Goal: Transaction & Acquisition: Purchase product/service

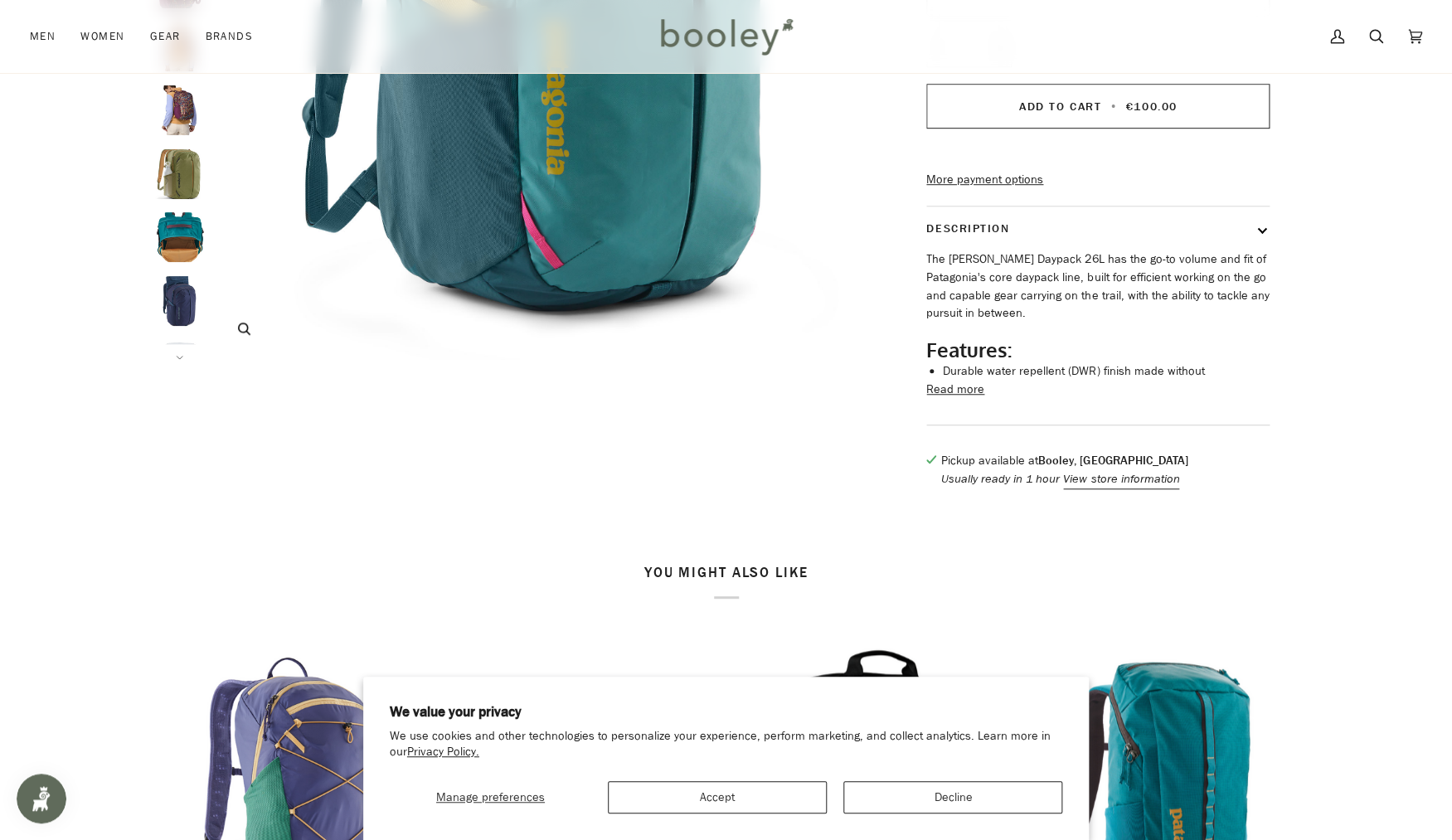
scroll to position [503, 0]
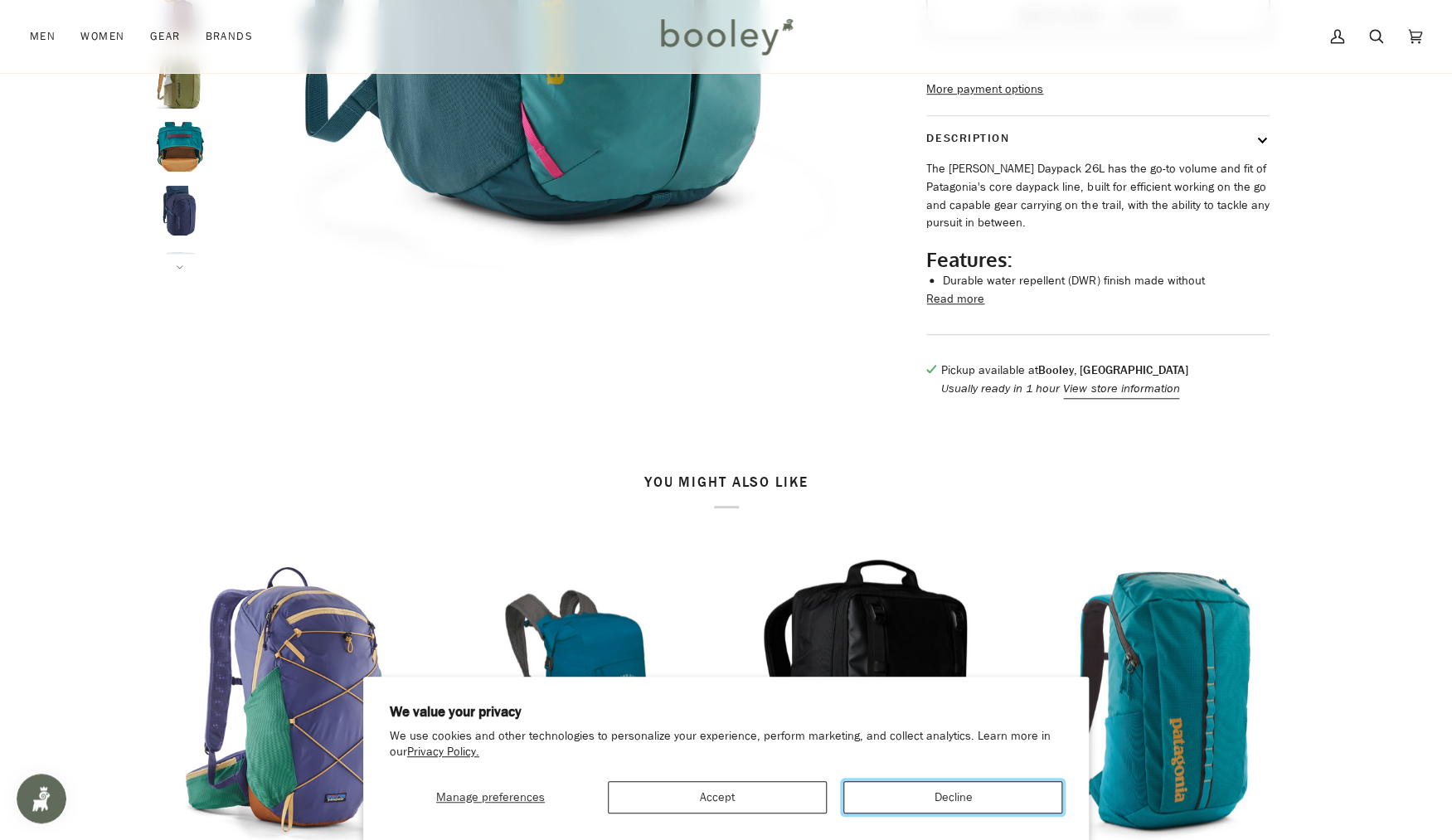
click at [905, 799] on button "Decline" at bounding box center [953, 797] width 219 height 32
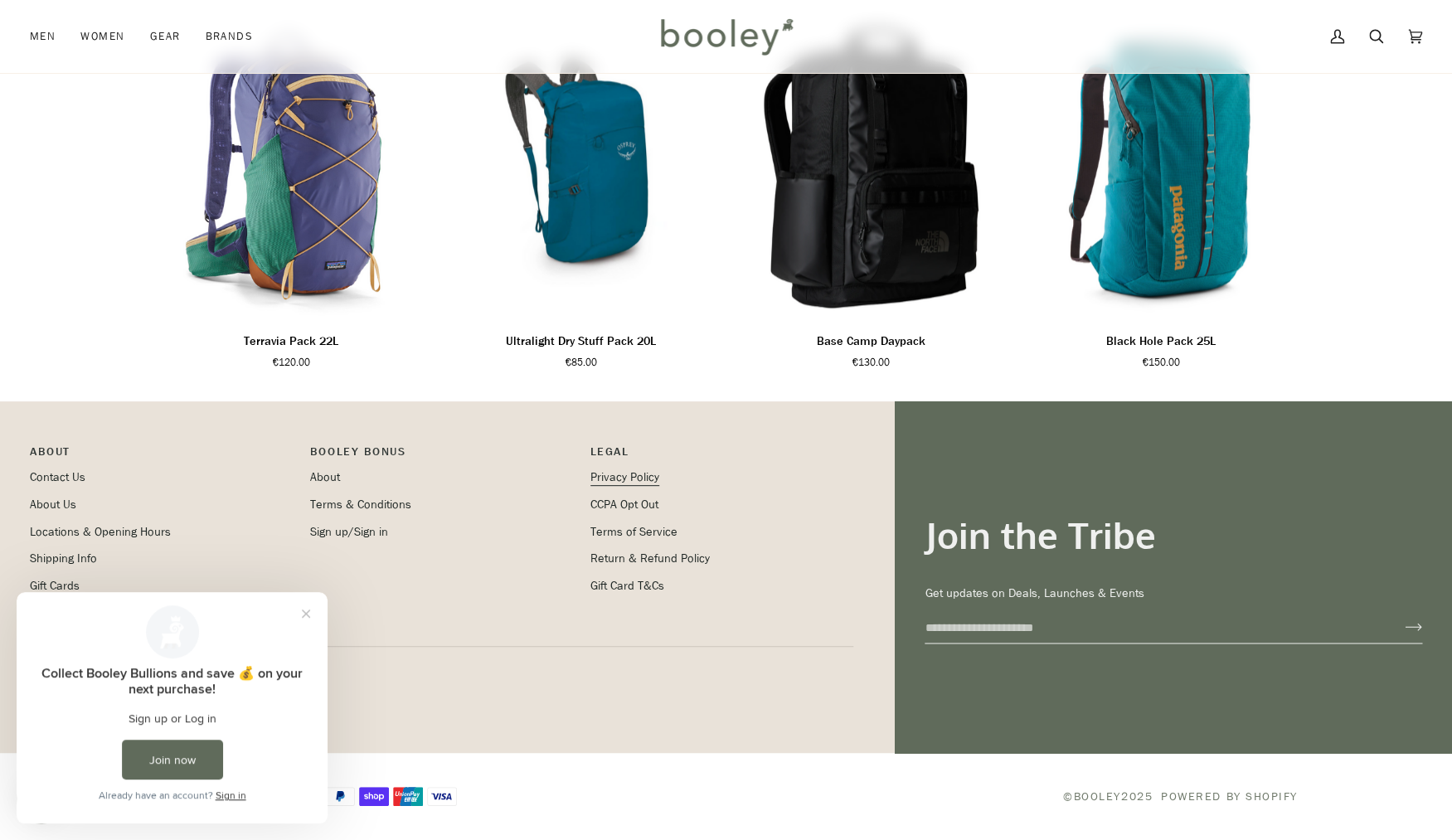
scroll to position [0, 0]
click at [306, 614] on button "Close prompt" at bounding box center [306, 613] width 30 height 30
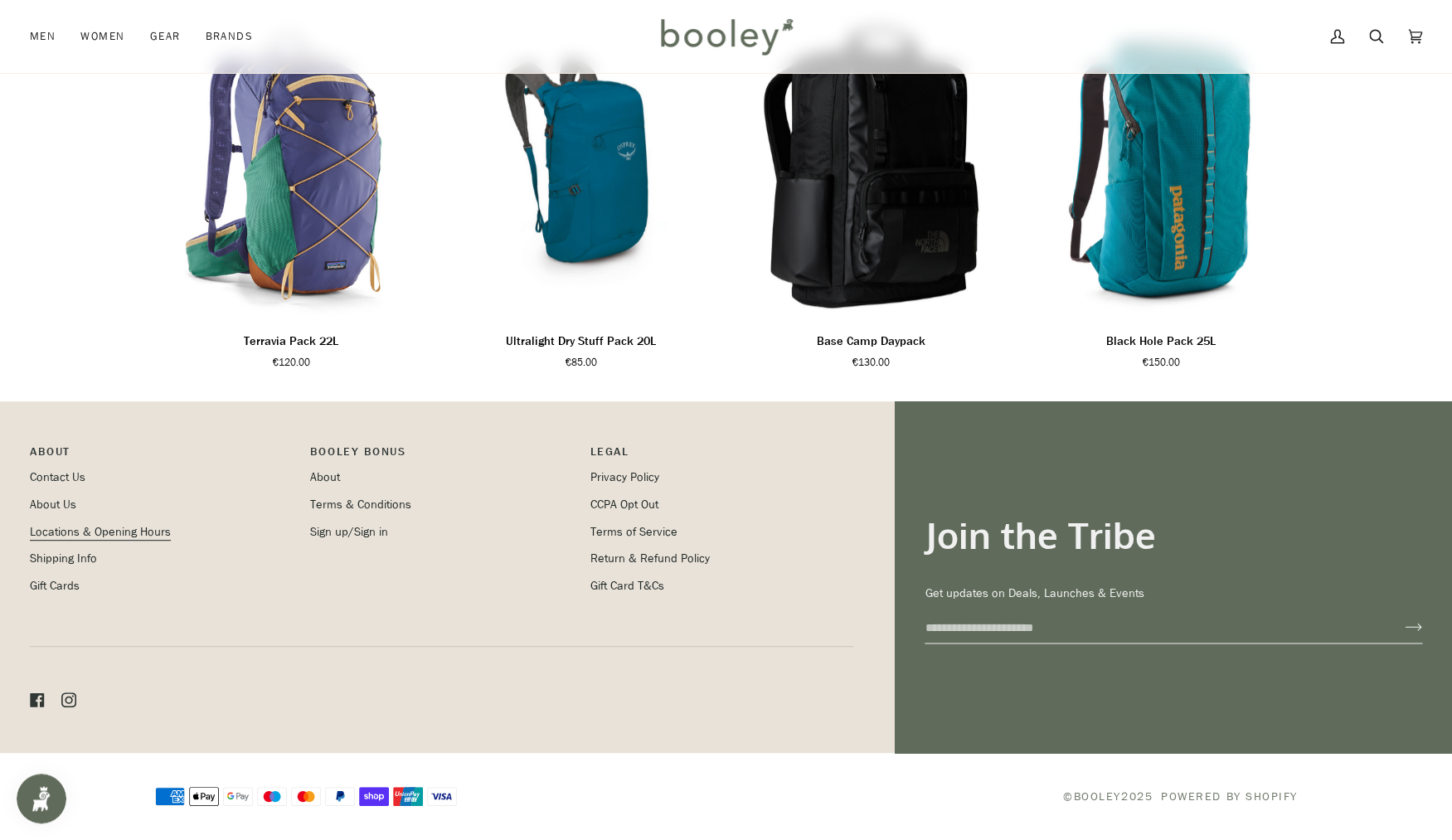
click at [87, 532] on link "Locations & Opening Hours" at bounding box center [100, 532] width 141 height 15
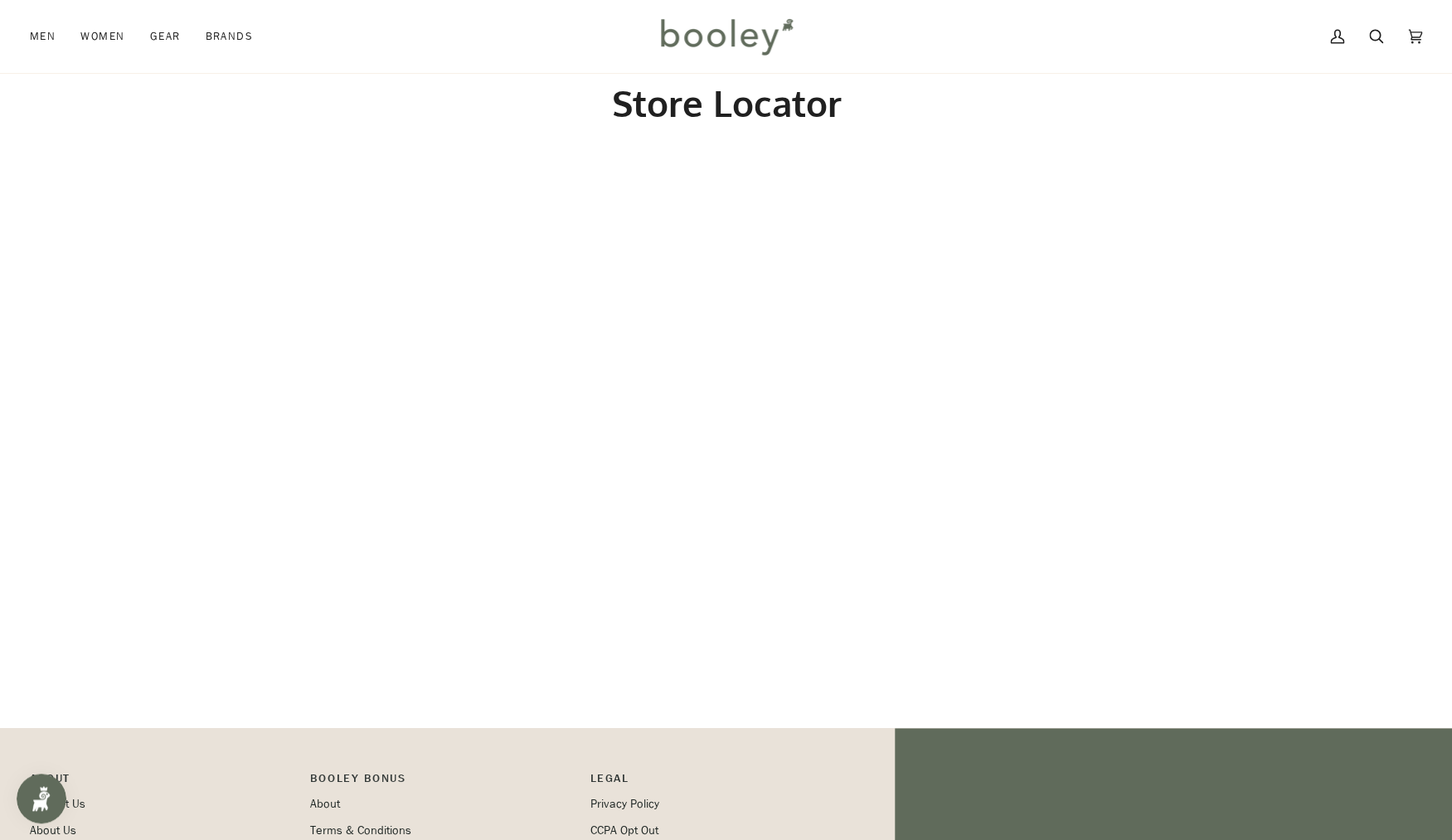
scroll to position [32, 0]
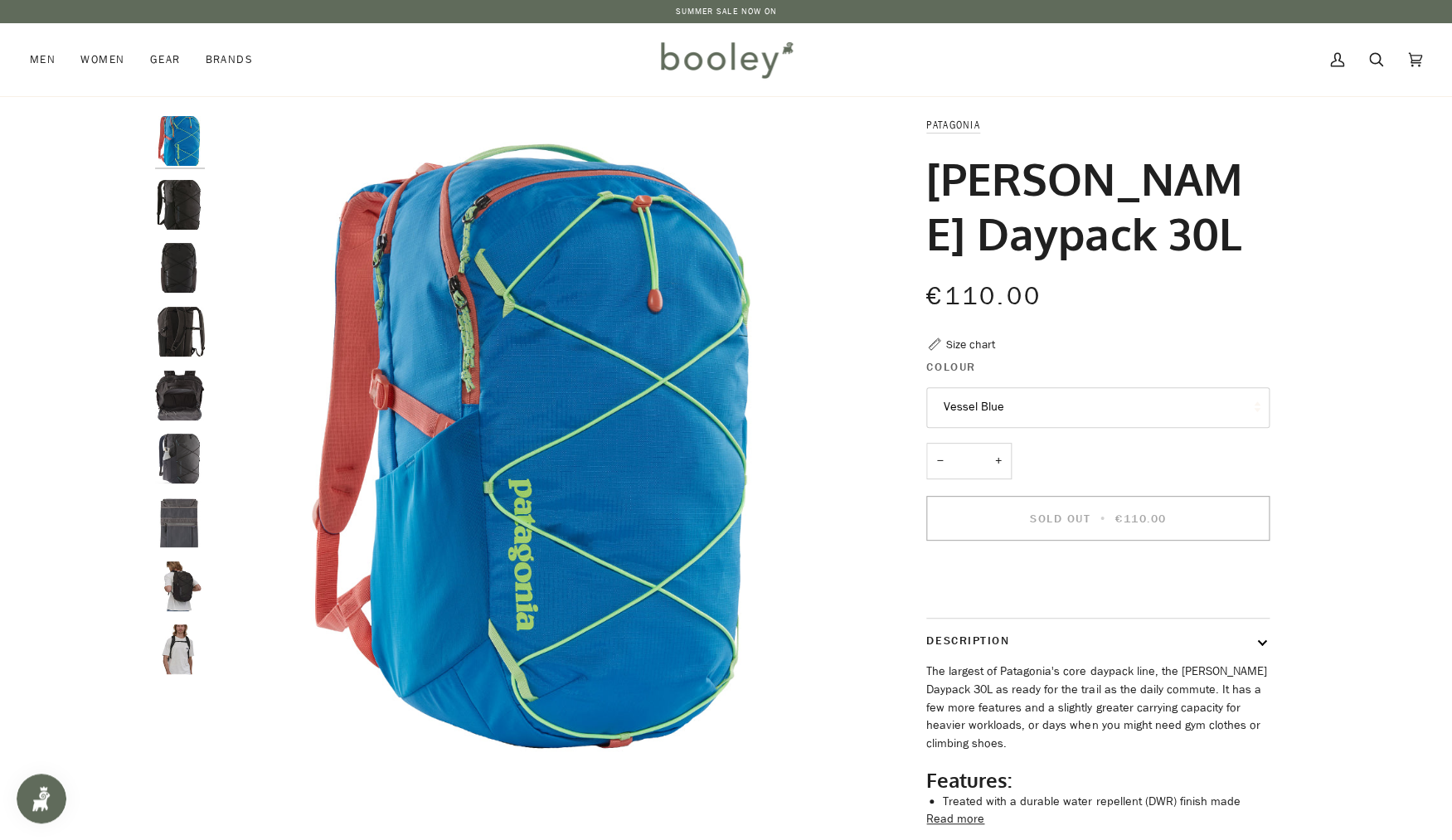
click at [993, 400] on button "Vessel Blue" at bounding box center [1098, 408] width 343 height 41
click at [1006, 400] on button "Vessel Blue" at bounding box center [1098, 408] width 343 height 41
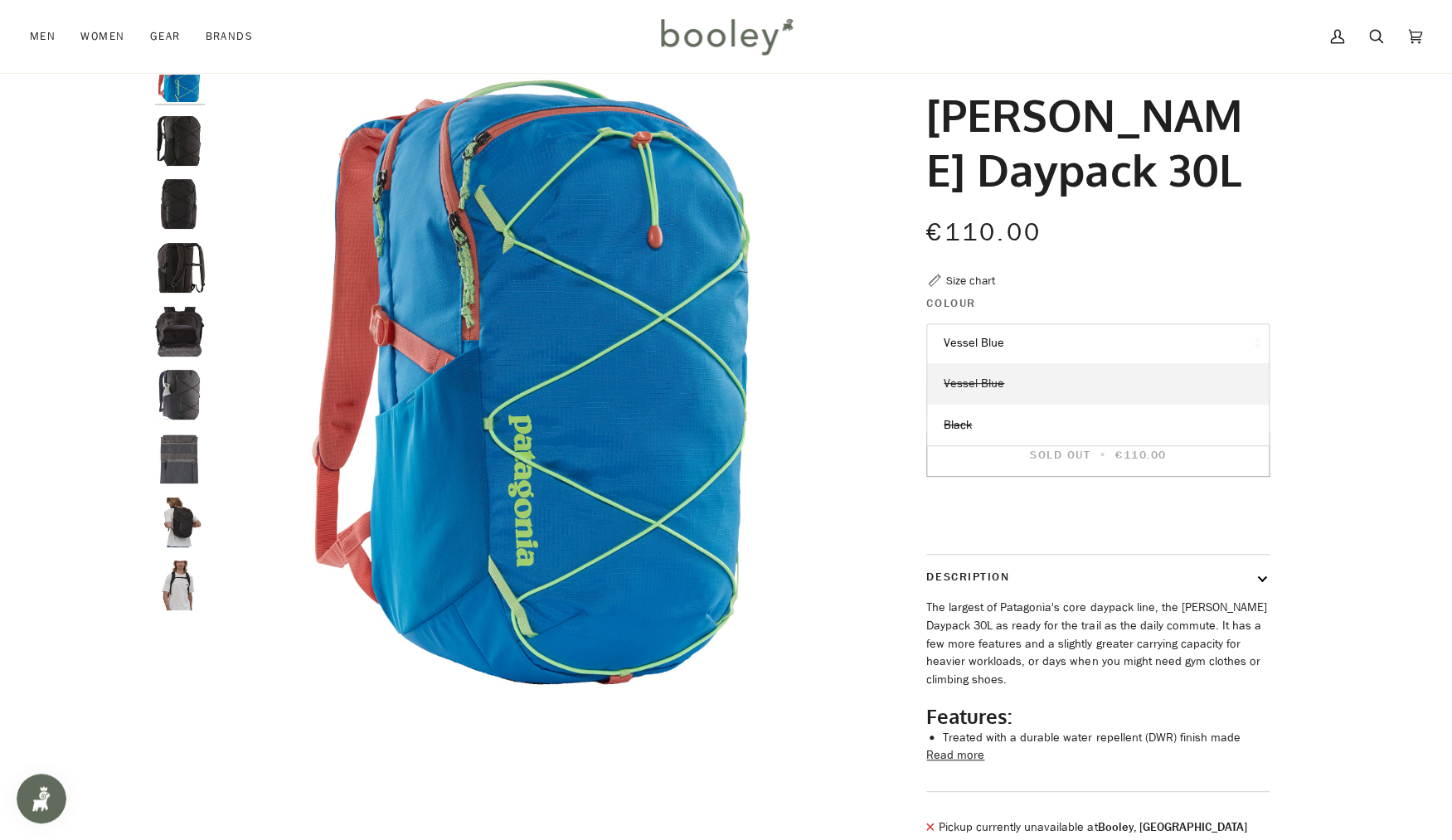
scroll to position [75, 0]
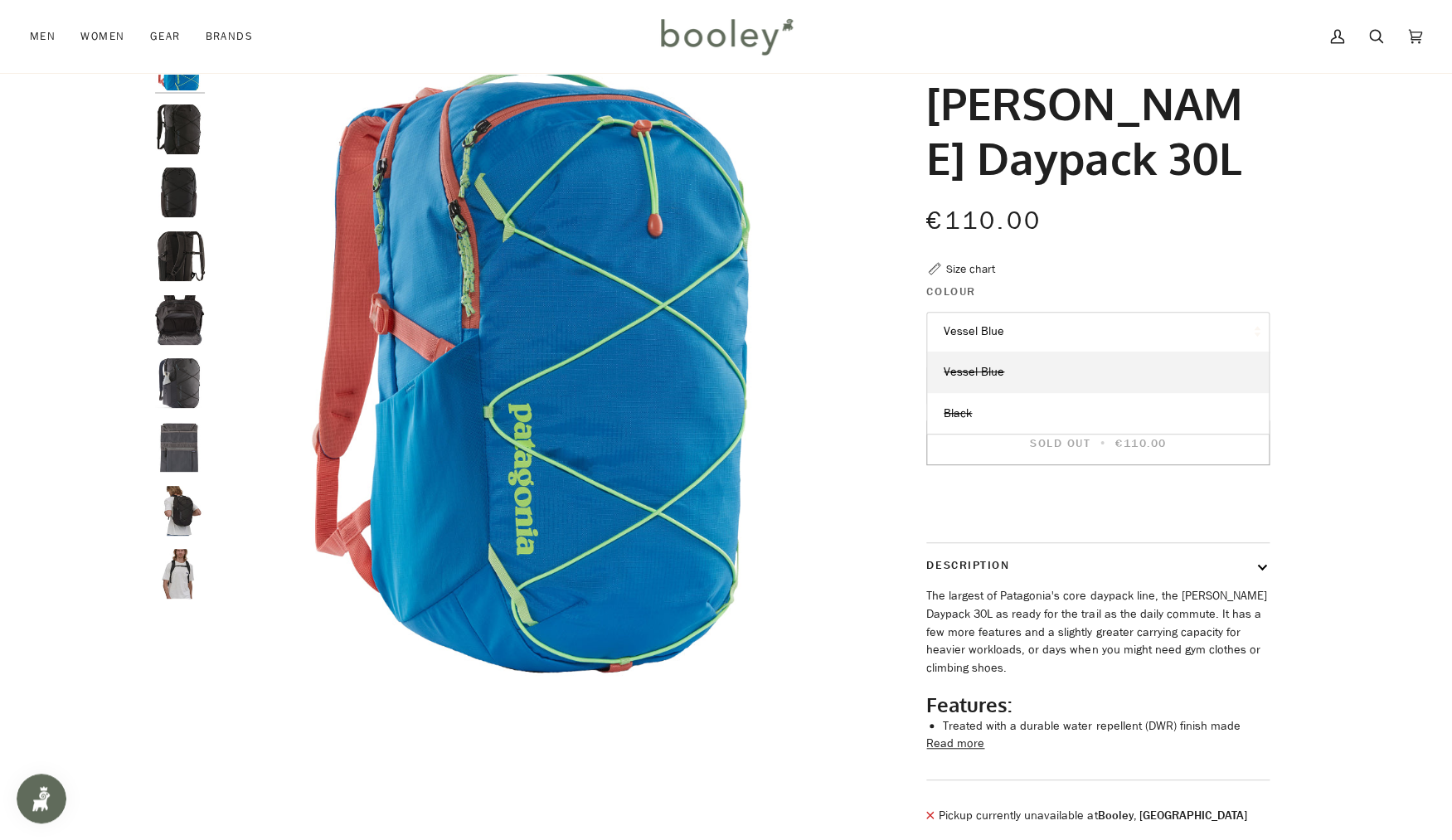
click at [912, 478] on div "Patagonia Refugio Daypack 30L €110.00 Sale • Save Size chart Colour Vessel Blue…" at bounding box center [1082, 441] width 373 height 801
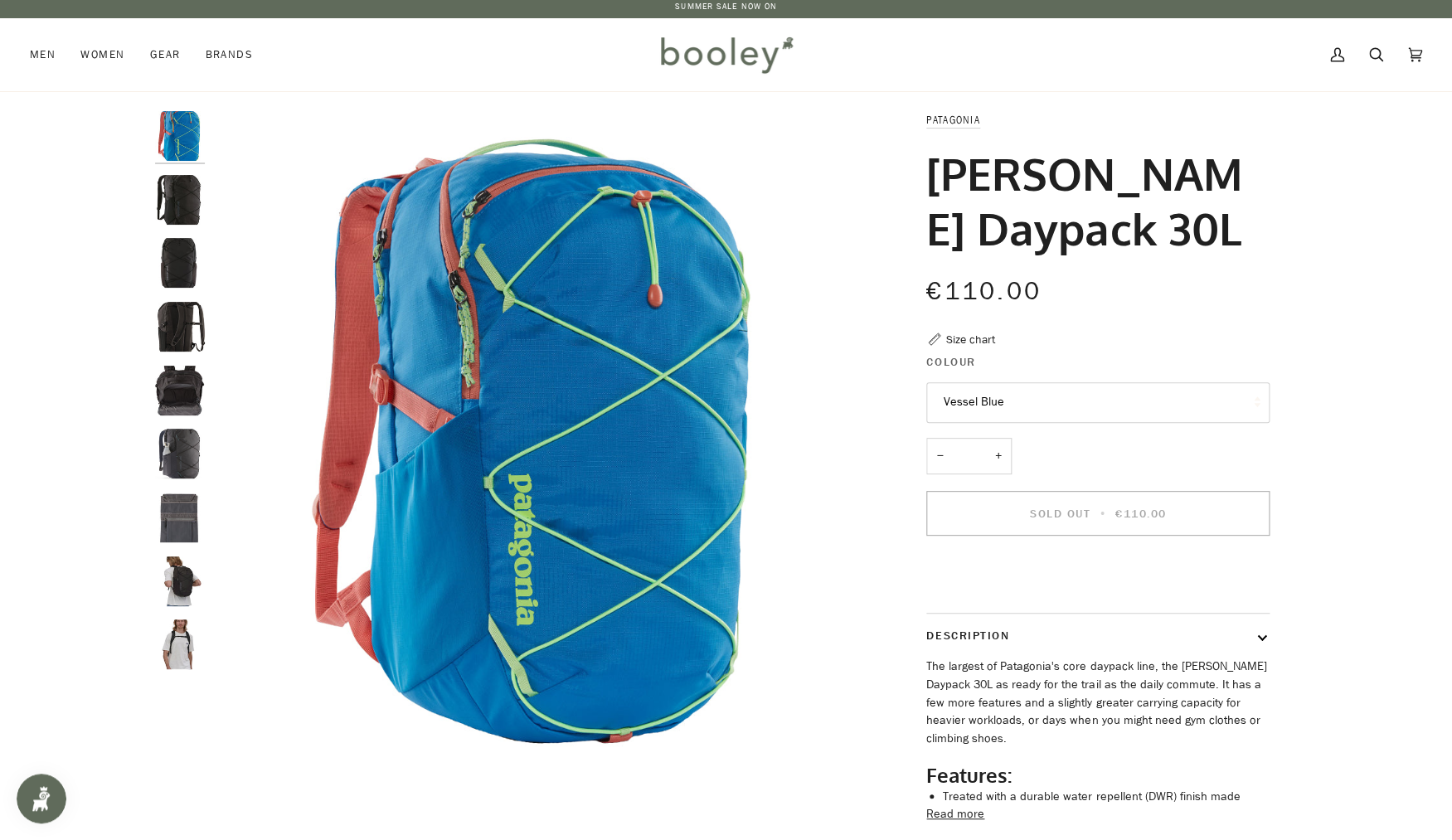
scroll to position [0, 0]
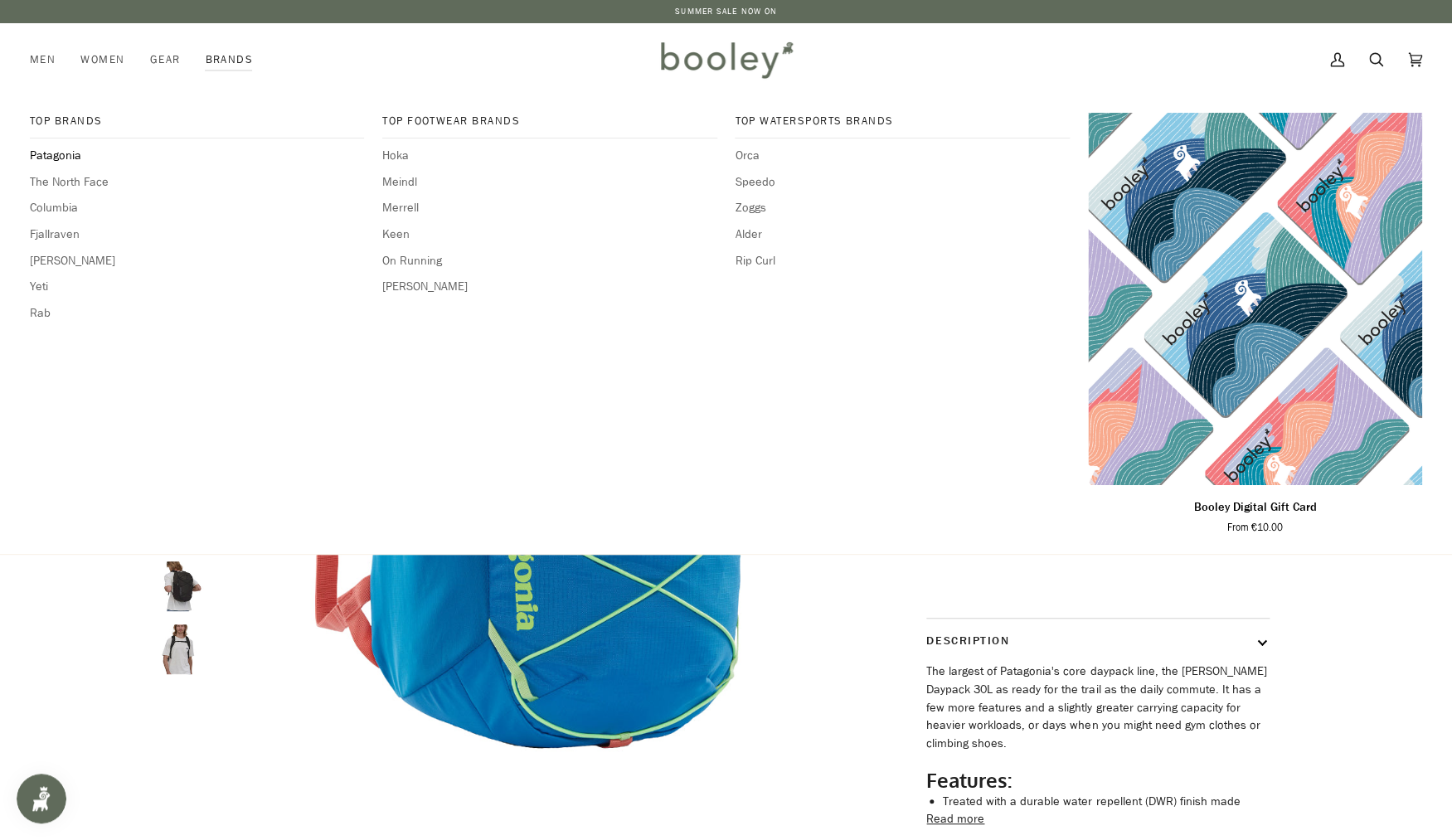
click at [65, 152] on span "Patagonia" at bounding box center [197, 155] width 335 height 18
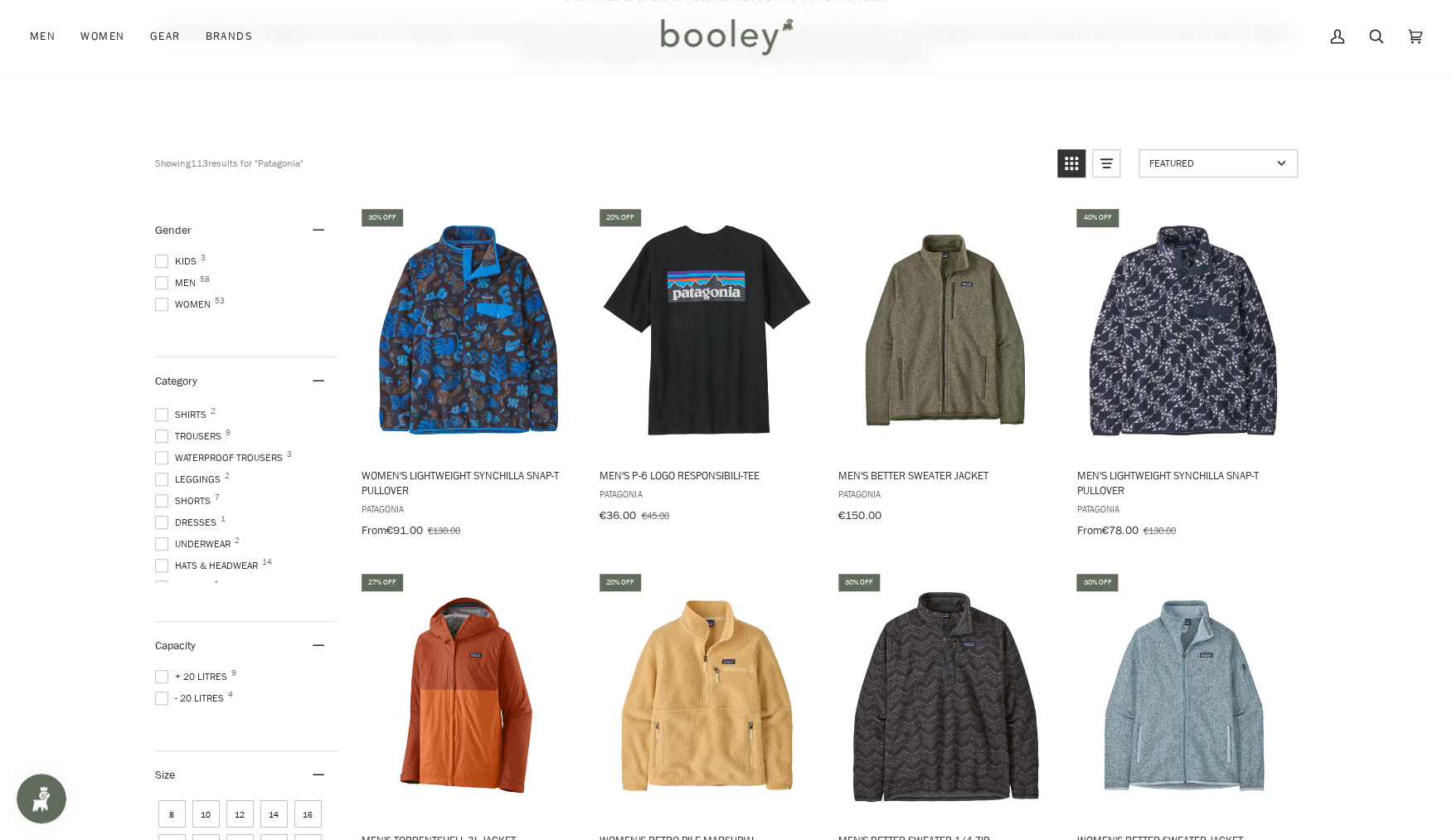
scroll to position [168, 0]
click at [178, 460] on span "Waterproof Trousers 3" at bounding box center [221, 458] width 132 height 15
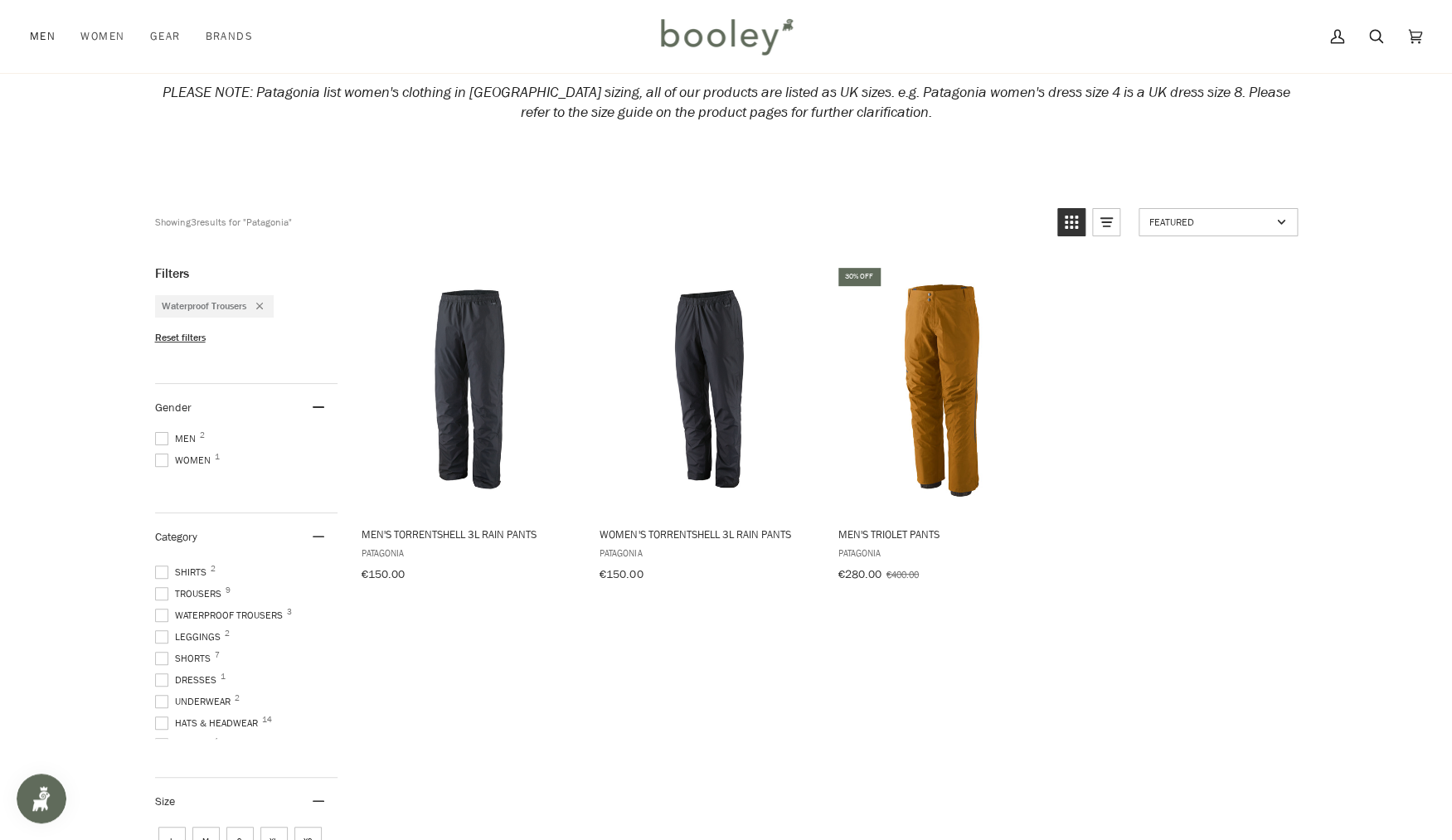
scroll to position [160, 0]
click at [166, 615] on span at bounding box center [162, 615] width 14 height 14
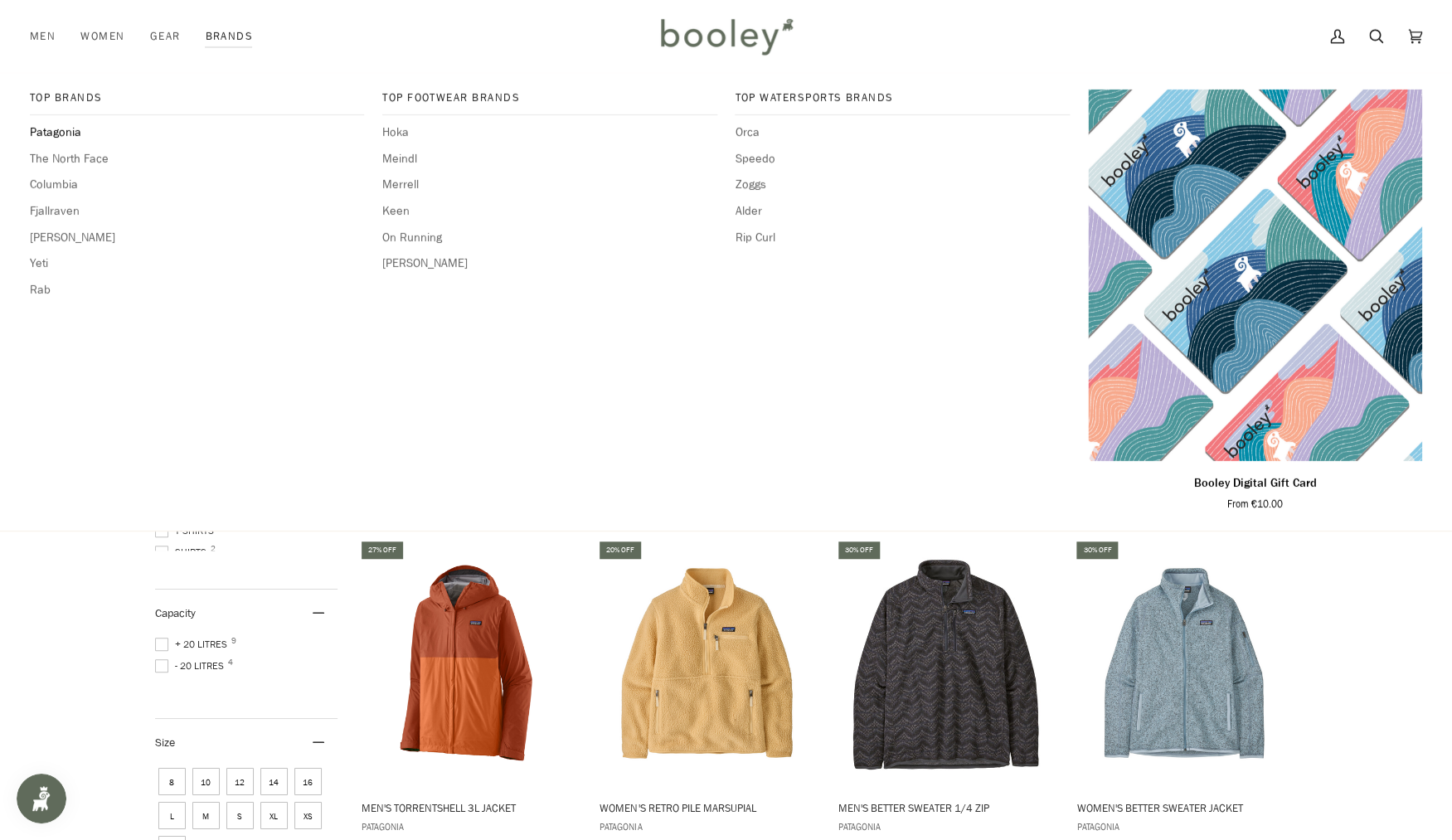
click at [77, 131] on span "Patagonia" at bounding box center [197, 132] width 335 height 18
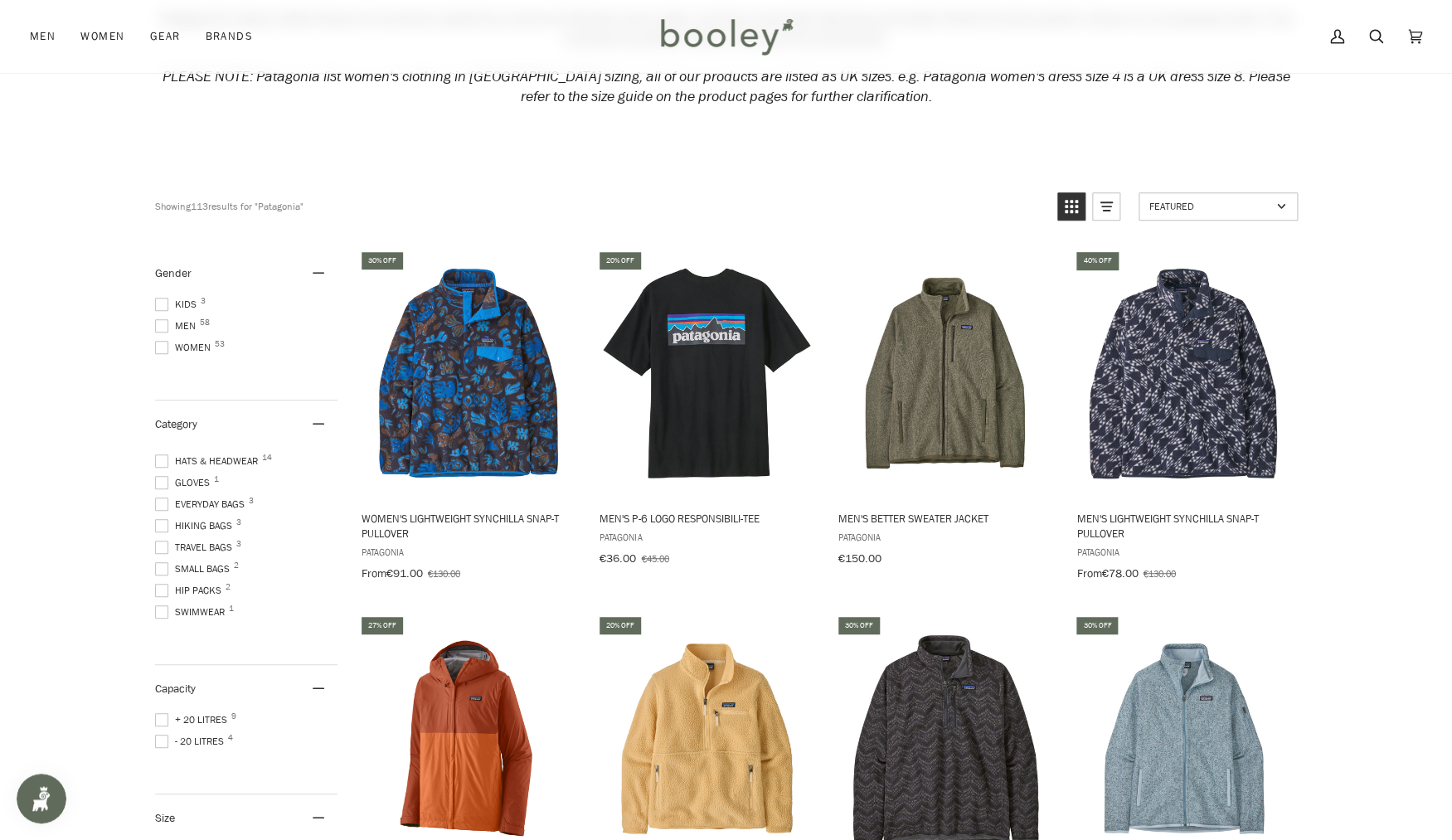
scroll to position [187, 0]
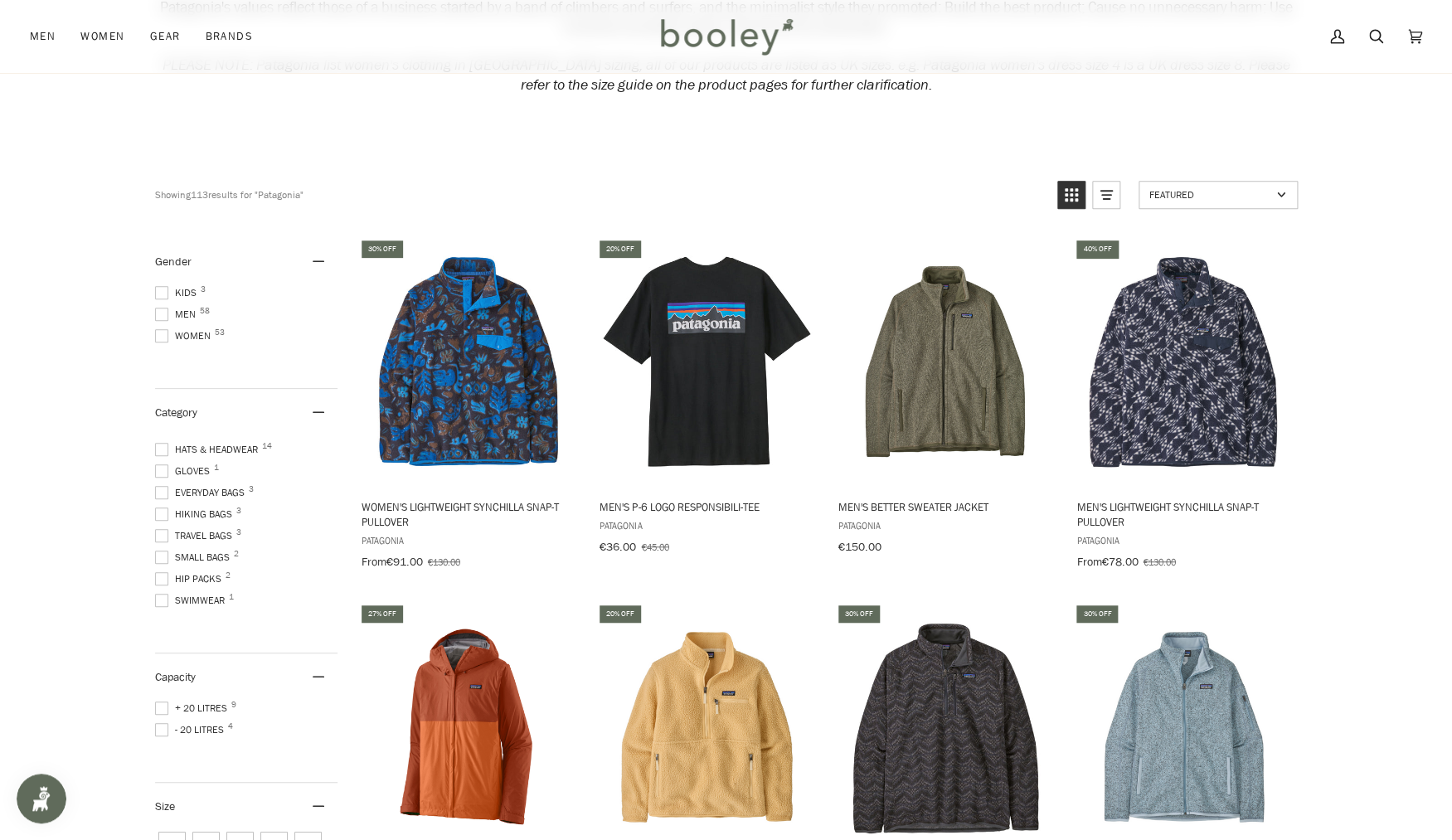
click at [193, 488] on span "Everyday Bags 3" at bounding box center [202, 492] width 95 height 15
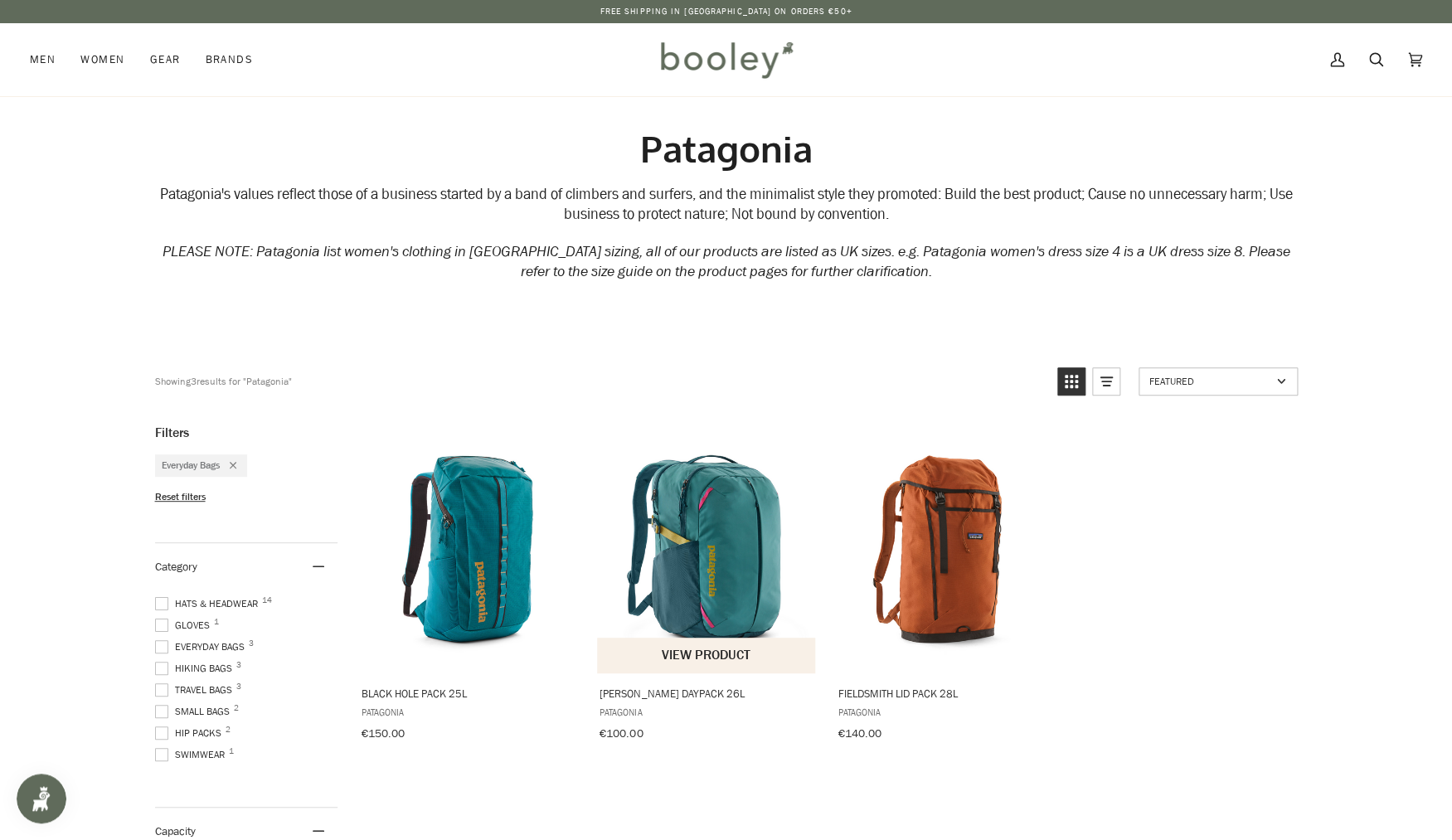
click at [721, 538] on img "Refugio Daypack 26L" at bounding box center [706, 548] width 219 height 219
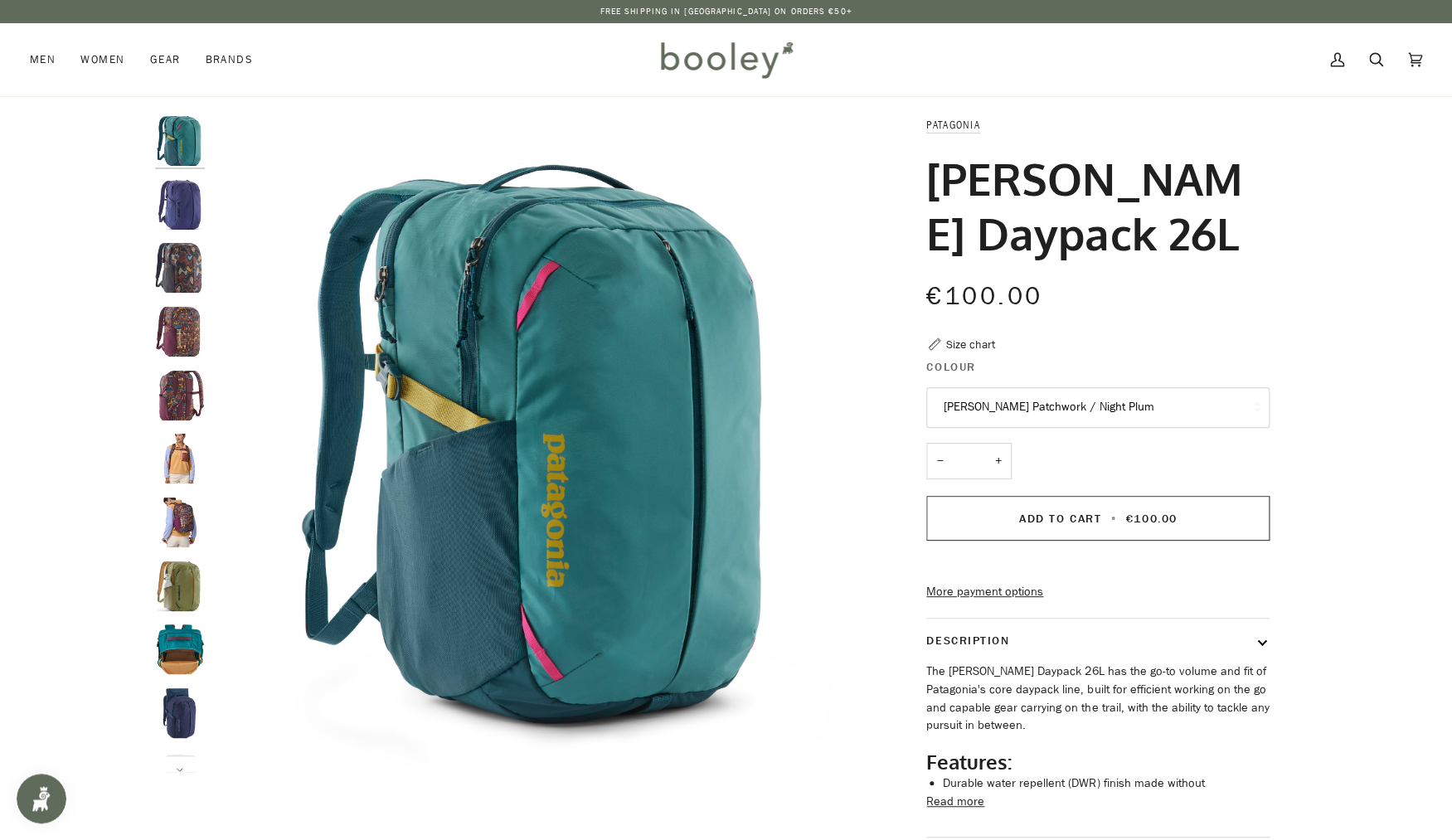
click at [1148, 423] on button "[PERSON_NAME] Patchwork / Night Plum" at bounding box center [1098, 408] width 343 height 41
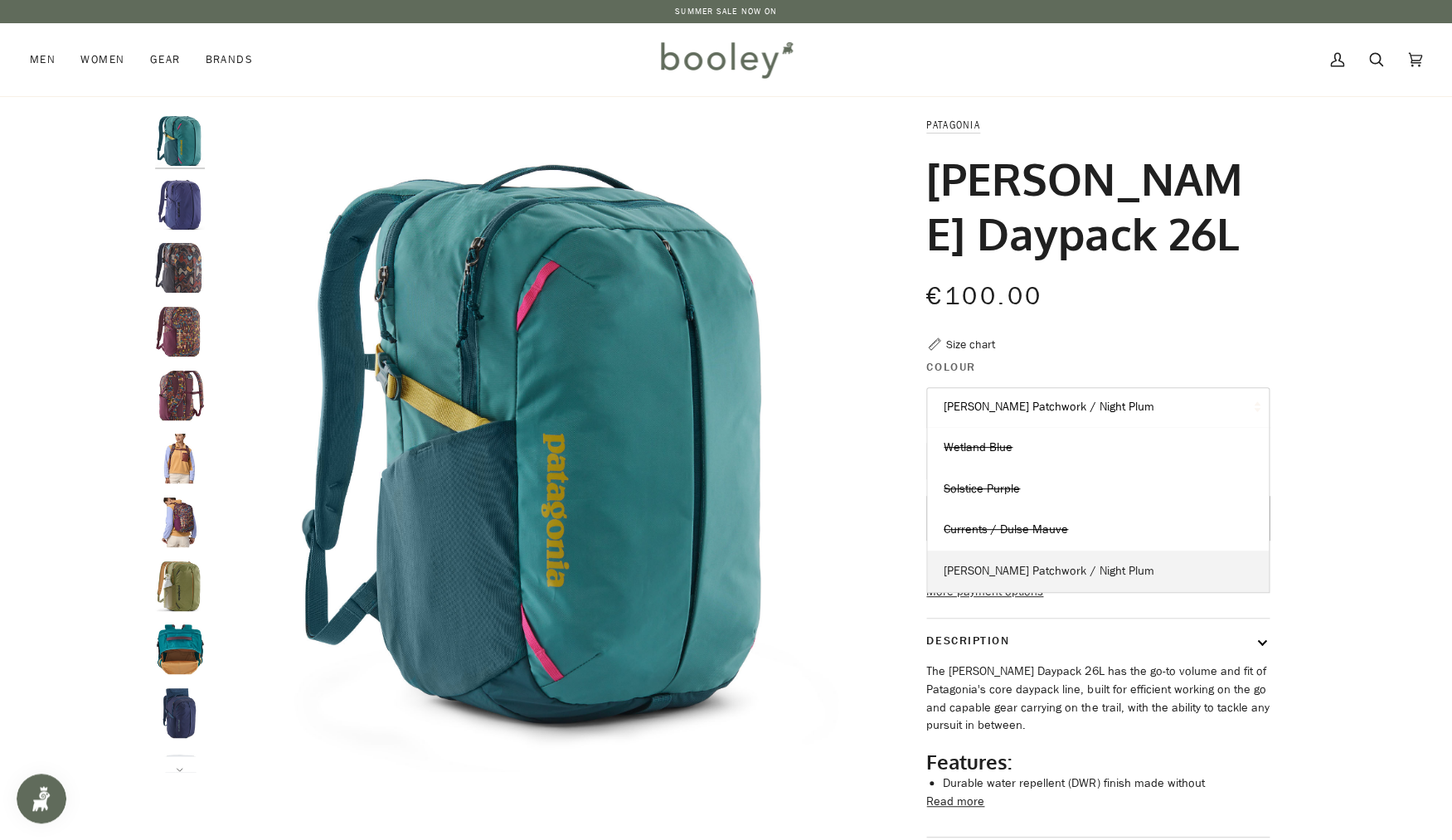
click at [1112, 578] on link "Fitz Roy Patchwork / Night Plum" at bounding box center [1098, 571] width 341 height 42
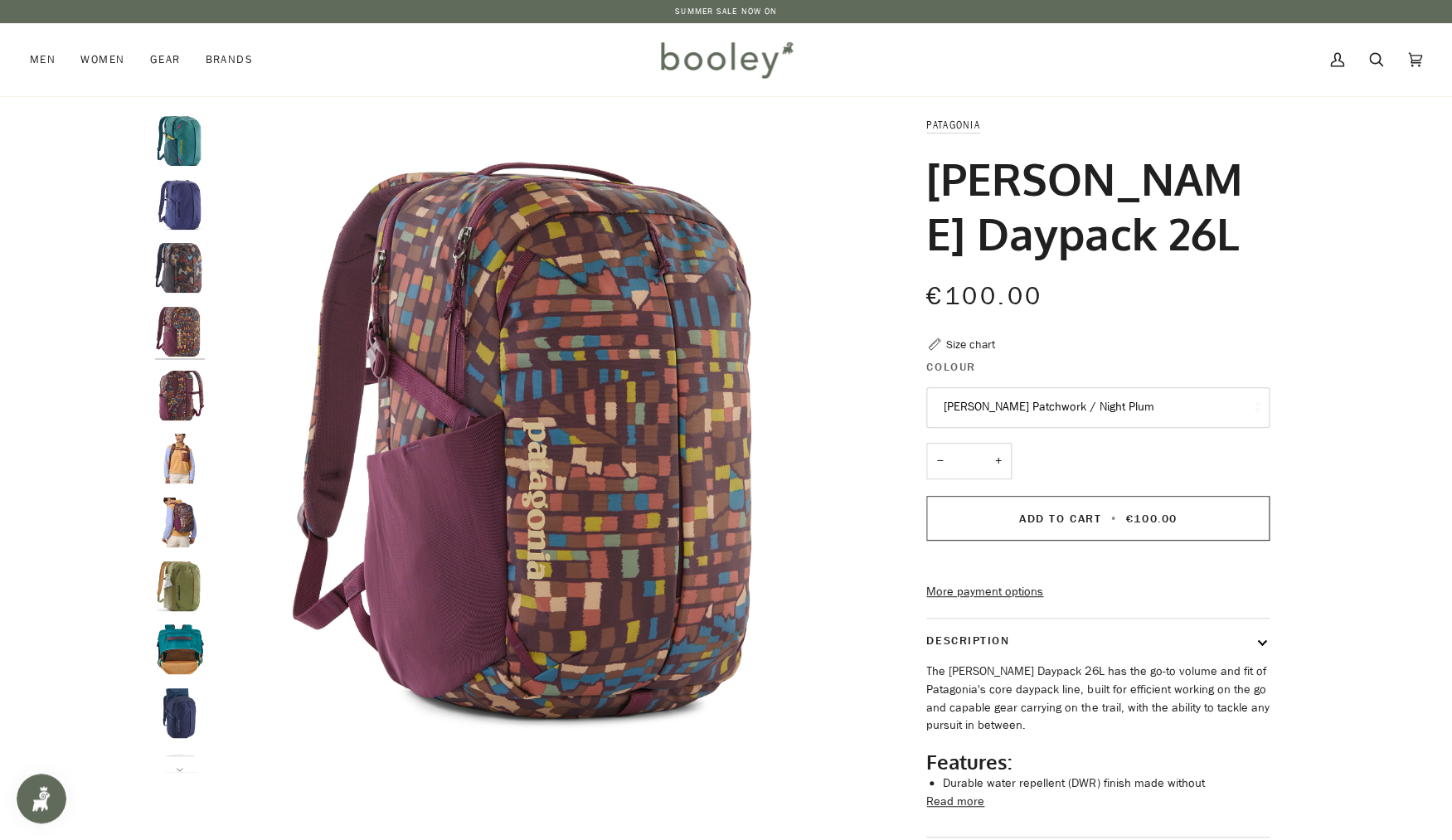
click at [1095, 417] on button "Fitz Roy Patchwork / Night Plum" at bounding box center [1098, 408] width 343 height 41
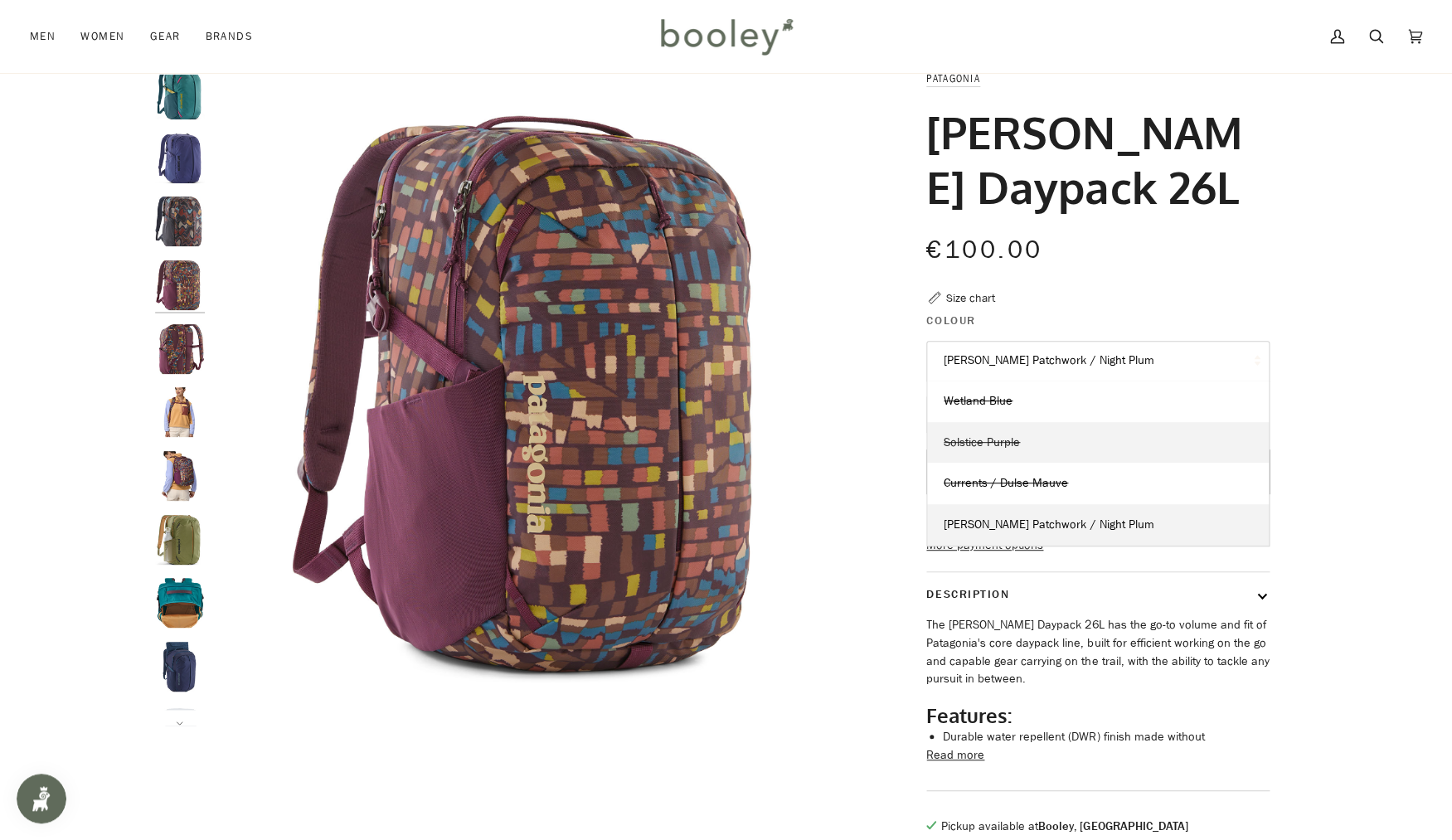
scroll to position [35, 0]
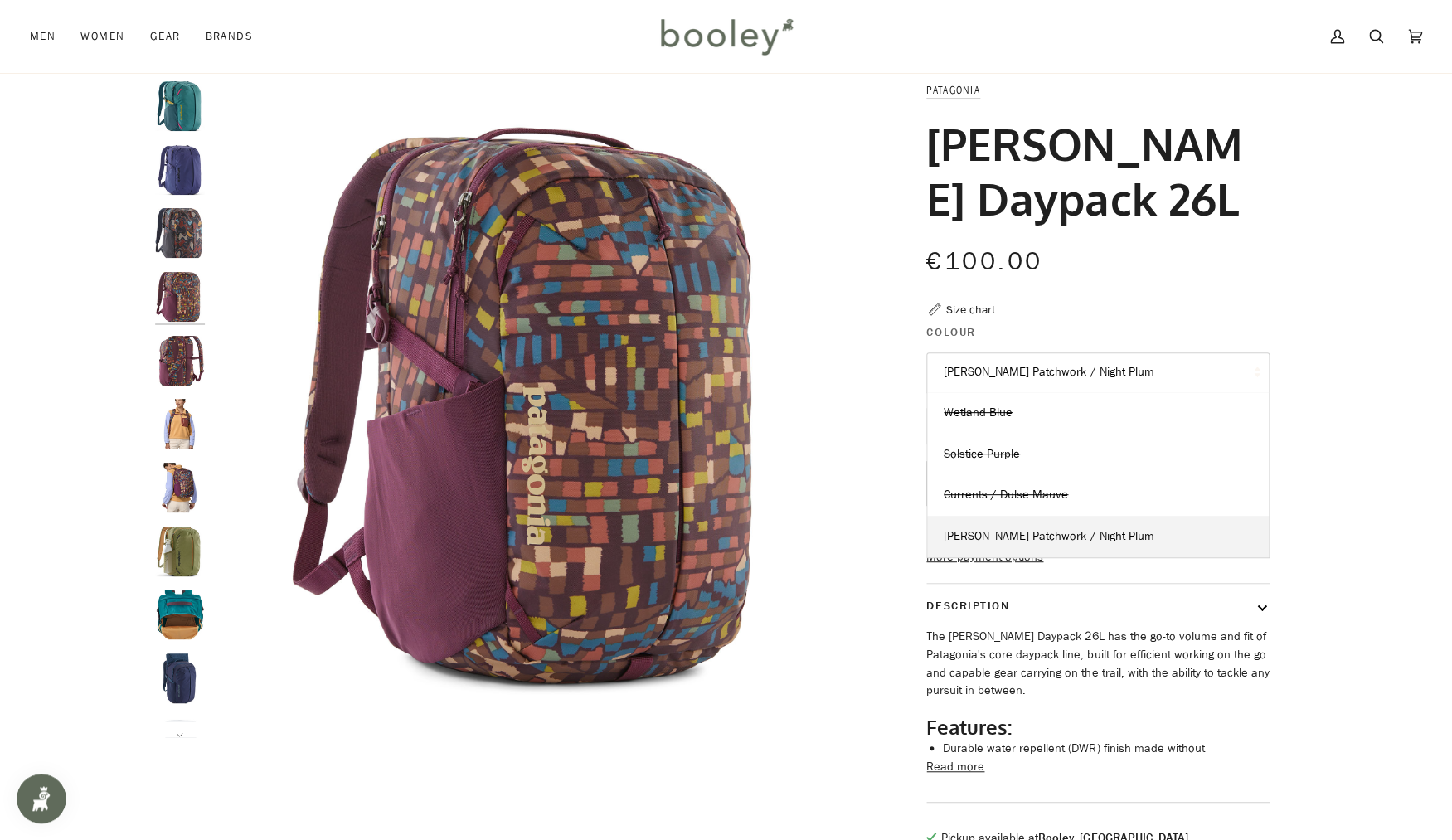
click at [1088, 376] on button "Fitz Roy Patchwork / Night Plum" at bounding box center [1098, 373] width 343 height 41
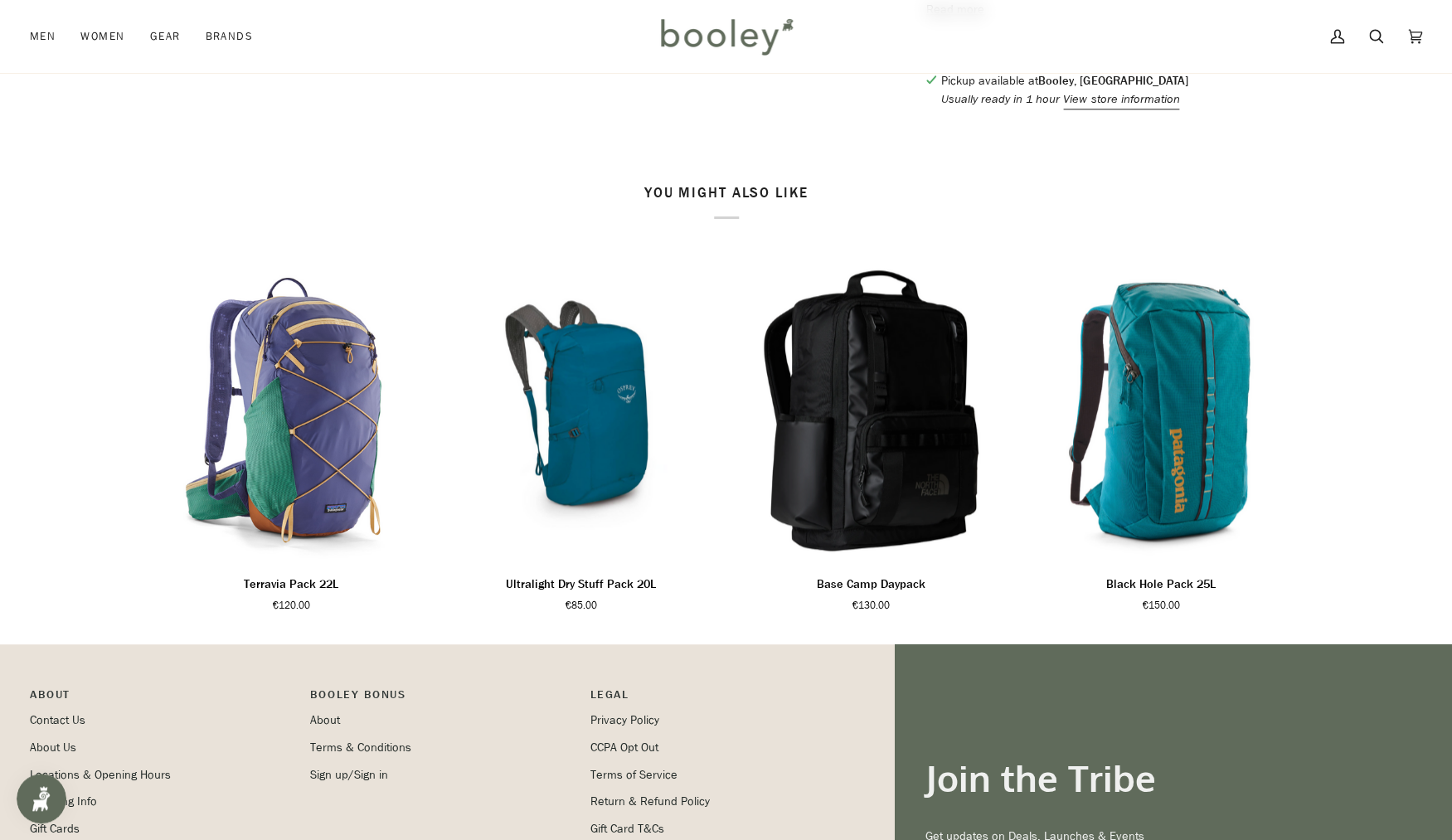
scroll to position [793, 0]
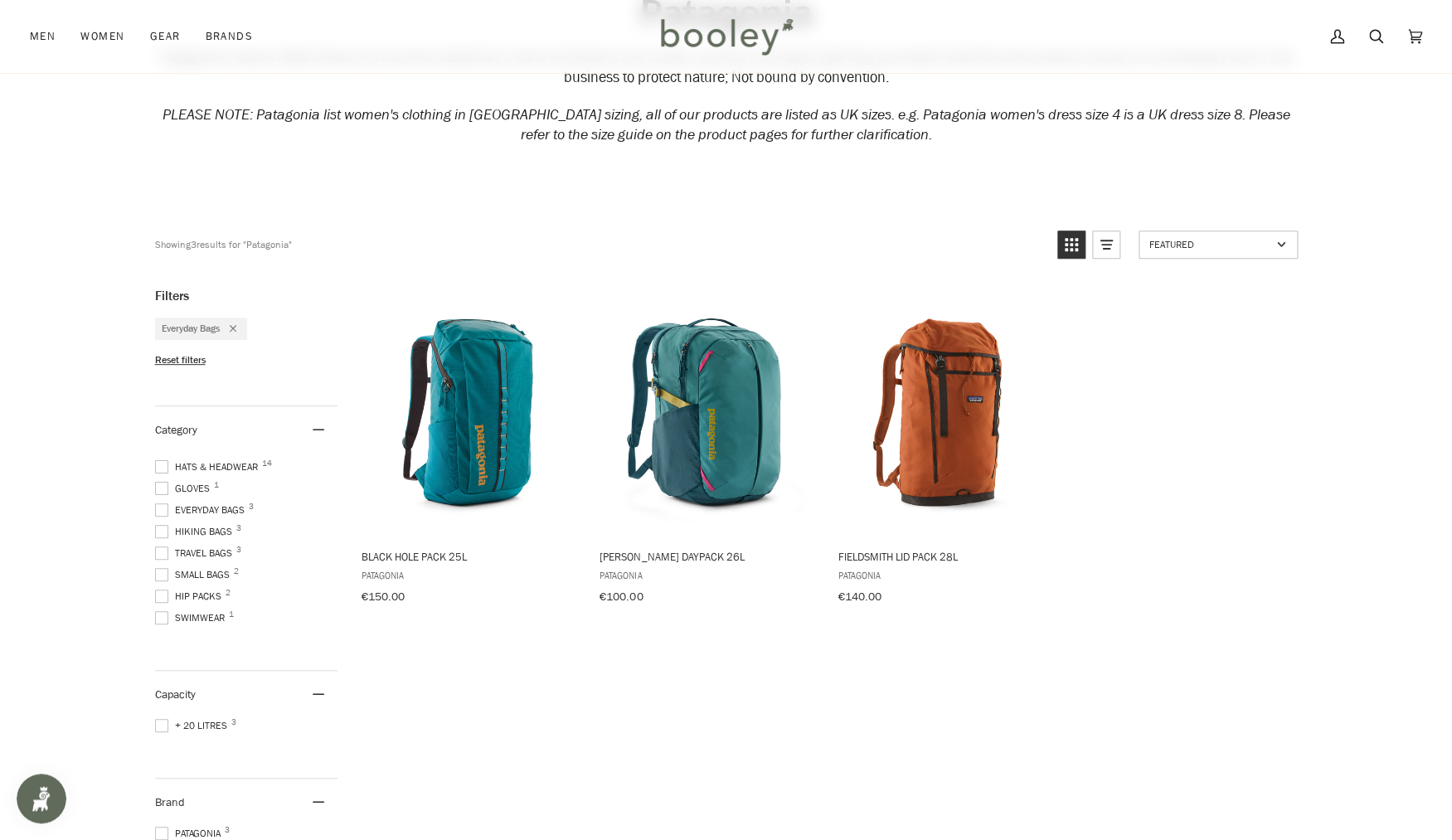
scroll to position [224, 0]
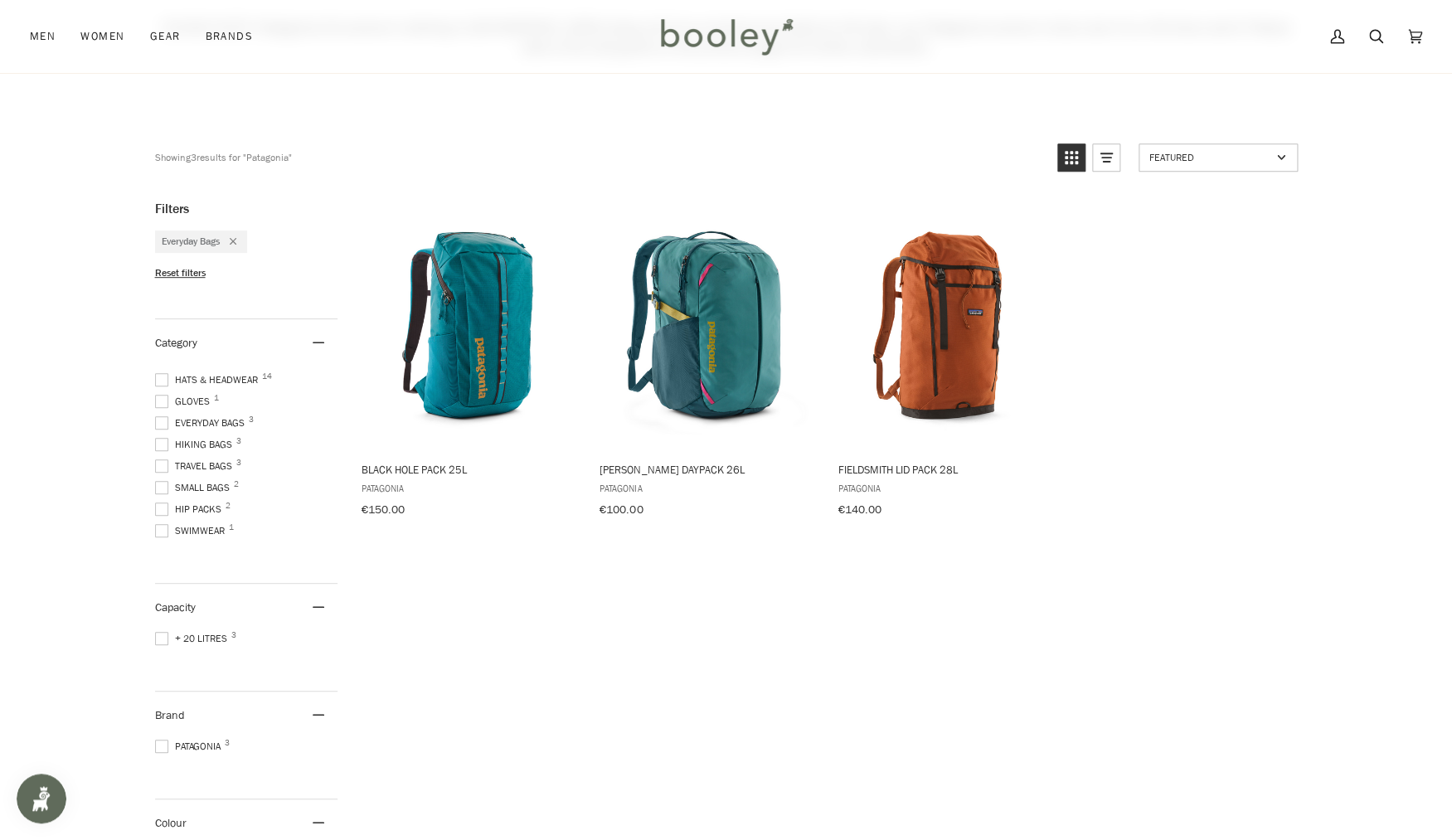
click at [166, 424] on span at bounding box center [162, 423] width 14 height 14
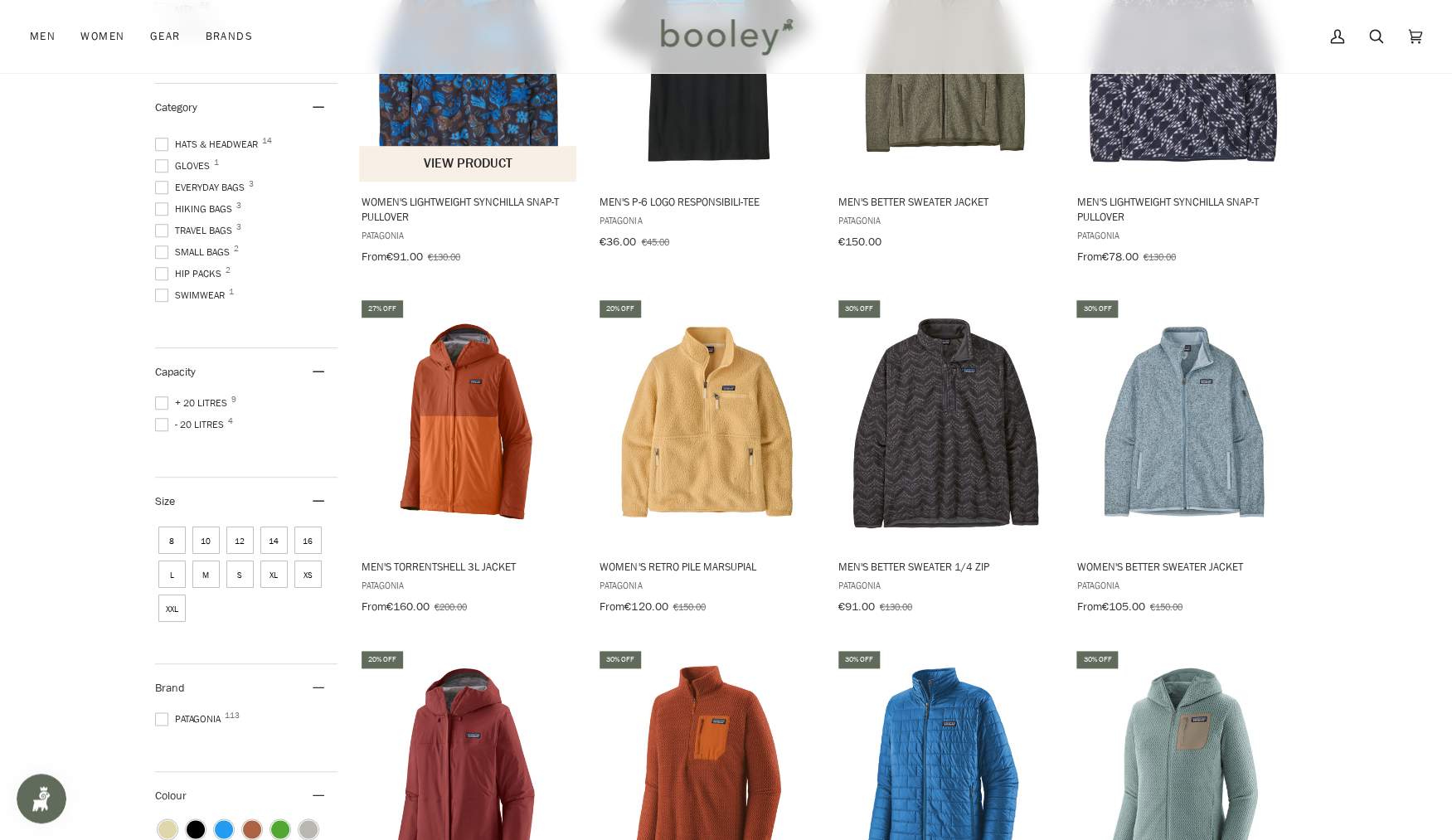
scroll to position [73, 0]
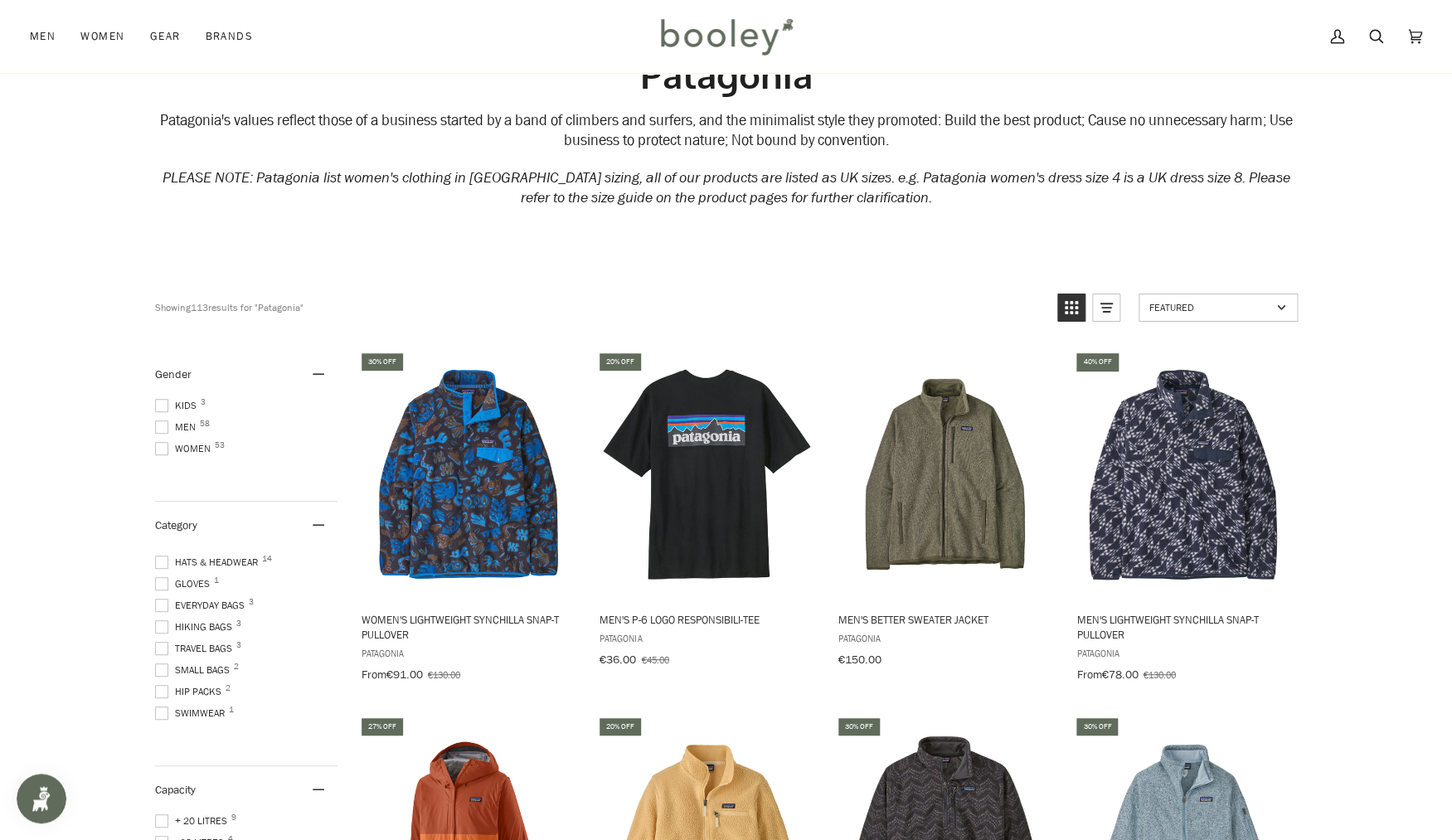
click at [207, 607] on span "Everyday Bags 3" at bounding box center [202, 604] width 95 height 15
